Goal: Task Accomplishment & Management: Manage account settings

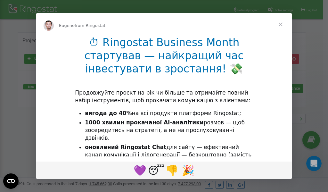
click at [131, 133] on li "1000 хвилин прокачаної AI-аналітики розмов — щоб зосередитись на стратегії, а н…" at bounding box center [169, 130] width 168 height 23
click at [280, 12] on div "Intercom messenger" at bounding box center [164, 96] width 328 height 192
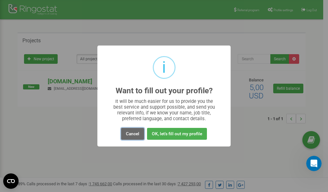
click at [132, 135] on button "Cancel" at bounding box center [132, 134] width 23 height 12
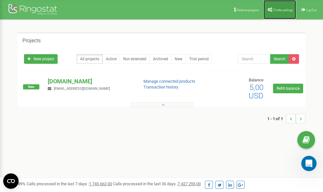
click at [276, 10] on span "Profile settings" at bounding box center [283, 10] width 20 height 4
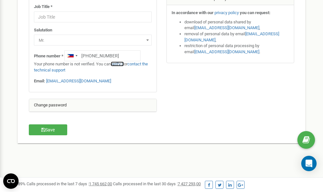
click at [120, 65] on link "verify it" at bounding box center [117, 63] width 13 height 5
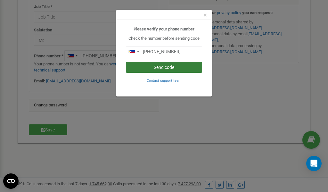
click at [172, 68] on button "Send code" at bounding box center [164, 67] width 76 height 11
